Goal: Task Accomplishment & Management: Manage account settings

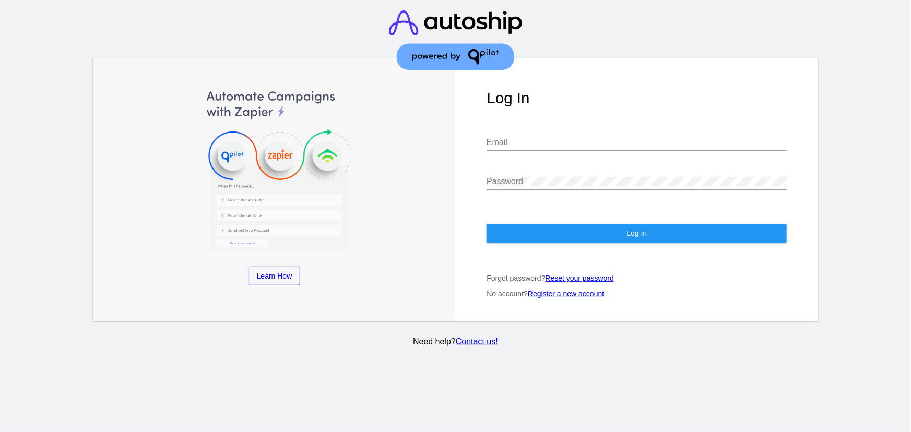
type input "[EMAIL_ADDRESS][DOMAIN_NAME]"
drag, startPoint x: 151, startPoint y: 120, endPoint x: 544, endPoint y: 155, distance: 393.7
click at [151, 120] on img at bounding box center [274, 170] width 300 height 162
click at [535, 227] on button "Log In" at bounding box center [637, 233] width 300 height 19
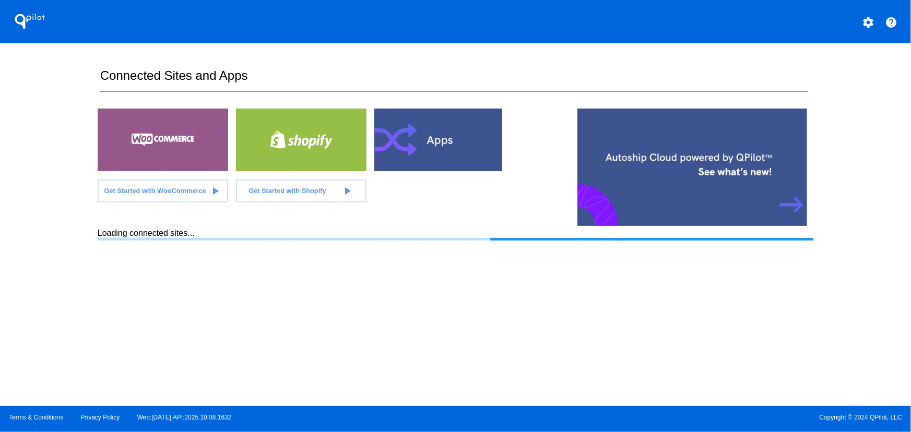
click at [604, 53] on section "Connected Sites and Apps Get Started with WooCommerce play_arrow Get Started wi…" at bounding box center [456, 224] width 716 height 363
click at [872, 25] on mat-icon "settings" at bounding box center [868, 22] width 13 height 13
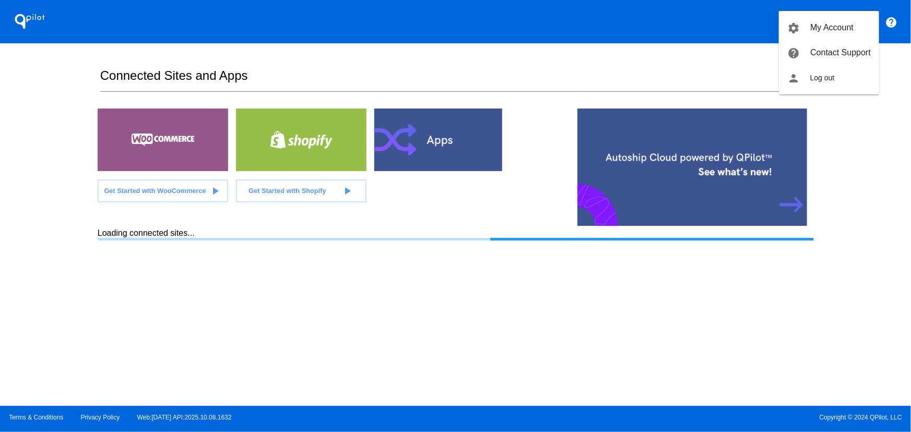
click at [663, 42] on div at bounding box center [455, 216] width 911 height 432
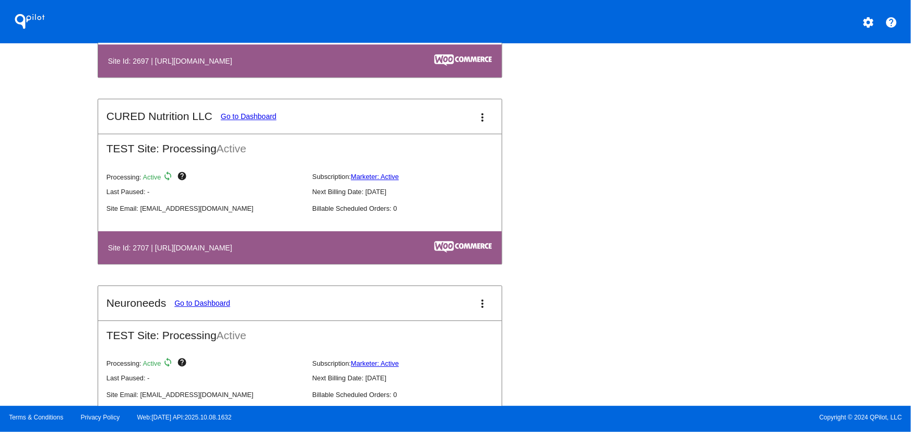
scroll to position [3399, 0]
click at [481, 123] on mat-icon "more_vert" at bounding box center [483, 117] width 13 height 13
click at [289, 277] on div at bounding box center [455, 216] width 911 height 432
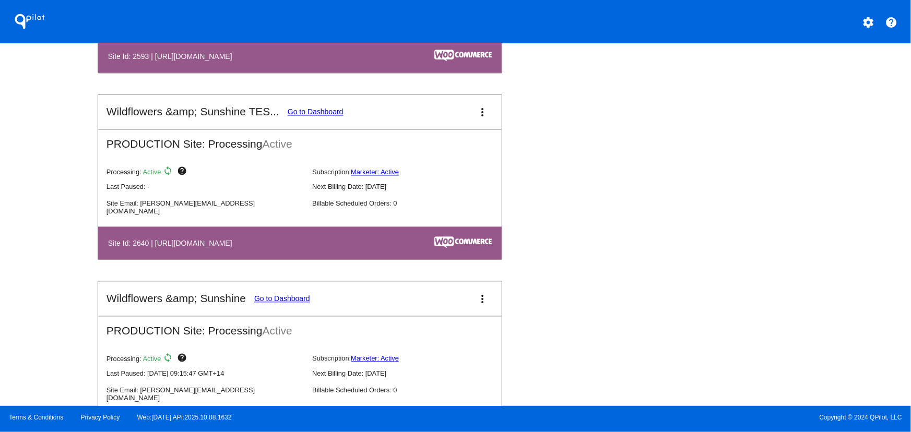
scroll to position [3045, 0]
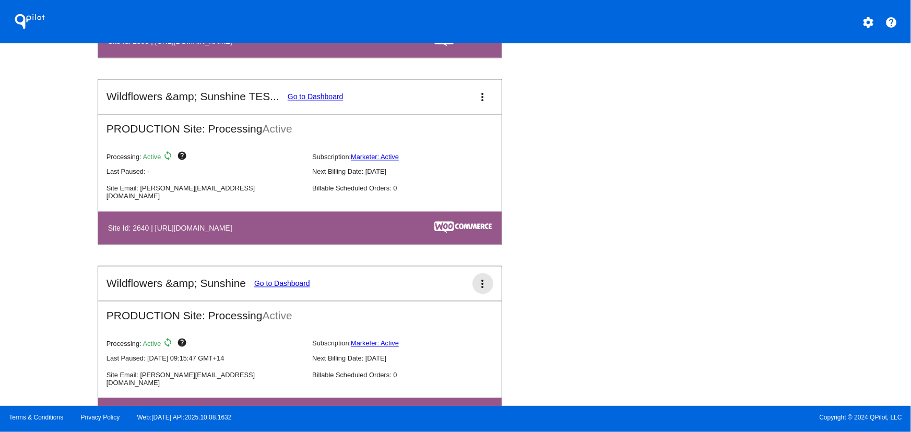
click at [486, 286] on button "more_vert" at bounding box center [483, 284] width 21 height 21
click at [442, 315] on link "edit edit" at bounding box center [440, 318] width 97 height 25
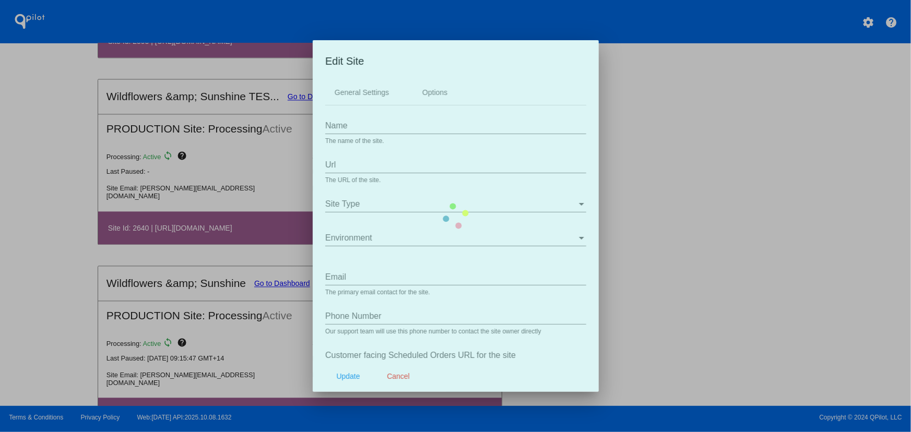
type input "Wildflowers &amp; Sunshine"
type input "[URL][DOMAIN_NAME]"
type input "[PERSON_NAME][EMAIL_ADDRESS][DOMAIN_NAME]"
type input "/my-account/scheduled-orders/"
type input "/my-account/payment-methods"
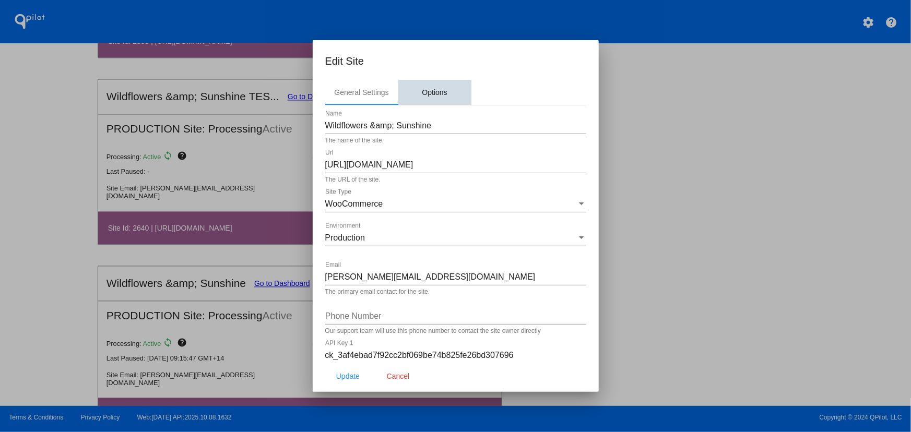
click at [424, 100] on div "Options" at bounding box center [434, 92] width 73 height 25
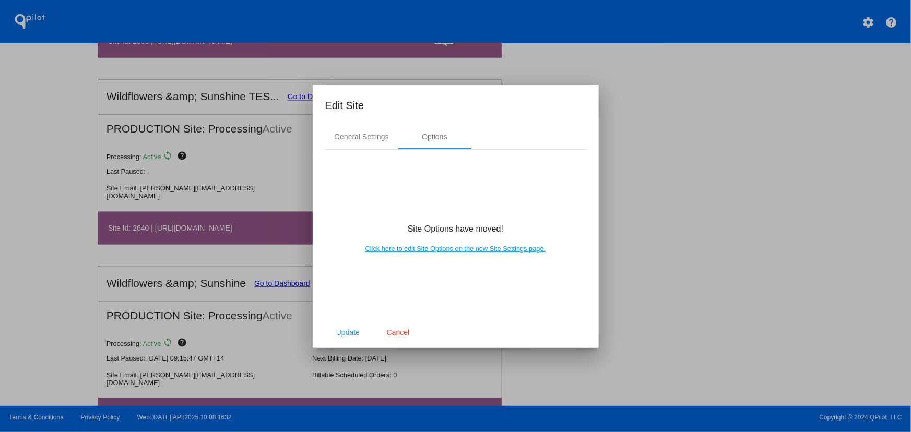
click at [449, 249] on link "Click here to edit Site Options on the new Site Settings page." at bounding box center [456, 249] width 181 height 8
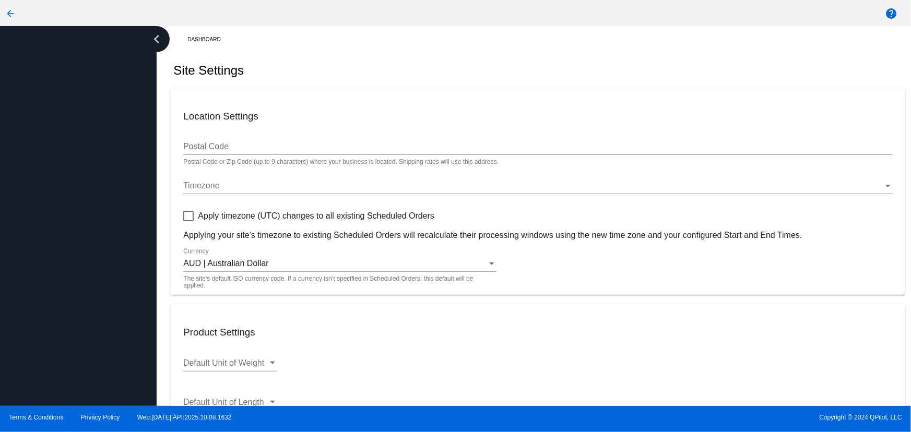
checkbox input "true"
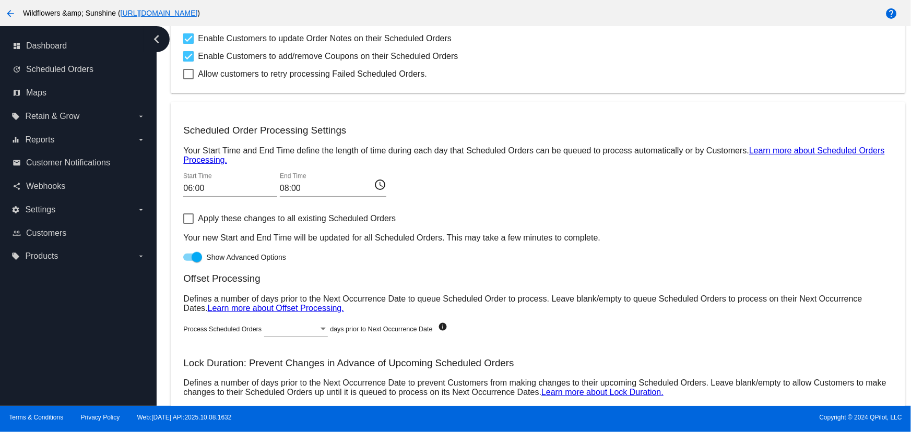
scroll to position [457, 0]
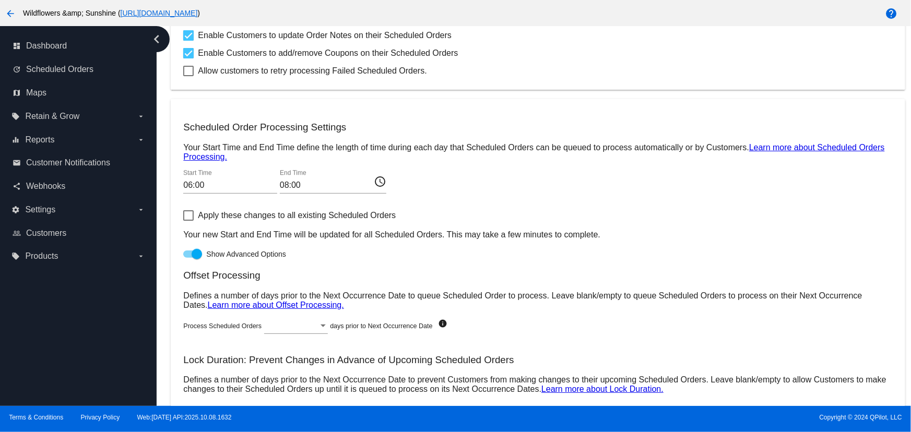
click at [193, 216] on div at bounding box center [188, 215] width 10 height 10
click at [189, 221] on input "Apply these changes to all existing Scheduled Orders" at bounding box center [188, 221] width 1 height 1
checkbox input "true"
click at [242, 125] on h3 "Scheduled Order Processing Settings" at bounding box center [537, 127] width 709 height 11
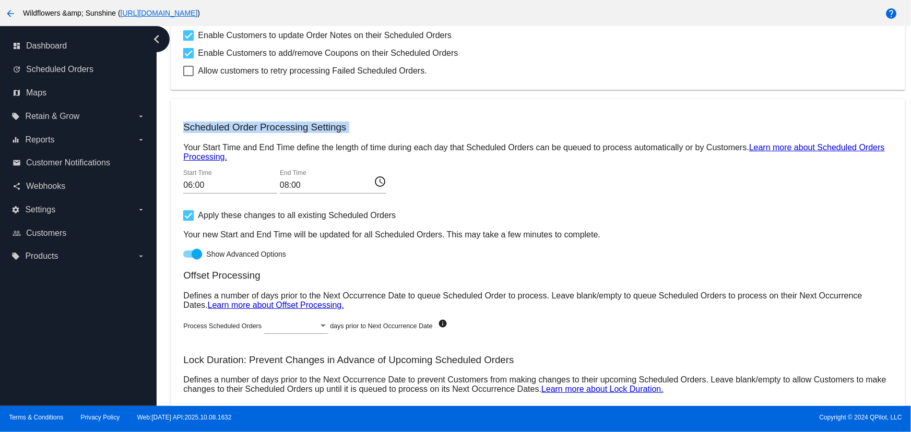
click at [242, 125] on h3 "Scheduled Order Processing Settings" at bounding box center [537, 127] width 709 height 11
copy div "Scheduled Order Processing Settings"
